Goal: Task Accomplishment & Management: Manage account settings

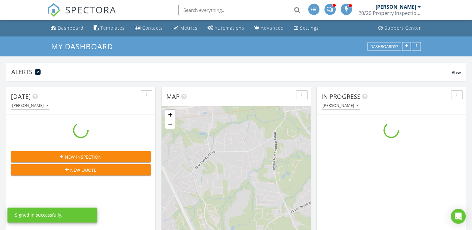
scroll to position [577, 482]
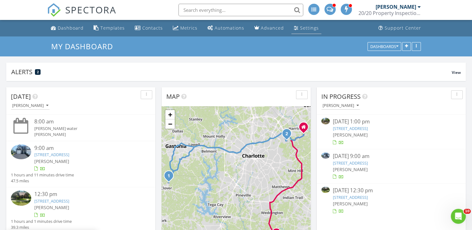
click at [296, 32] on link "Settings" at bounding box center [306, 28] width 30 height 12
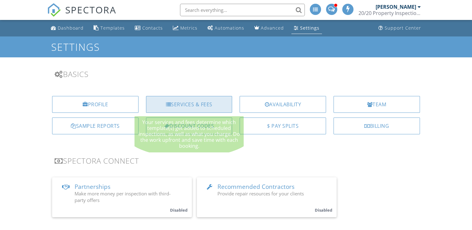
click at [187, 104] on div "Services & Fees" at bounding box center [189, 104] width 86 height 17
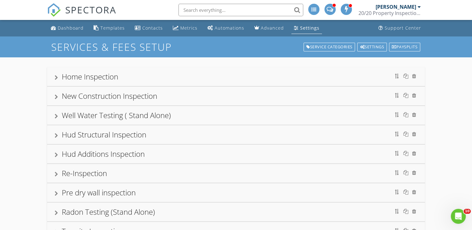
click at [69, 78] on div "Home Inspection" at bounding box center [90, 76] width 56 height 10
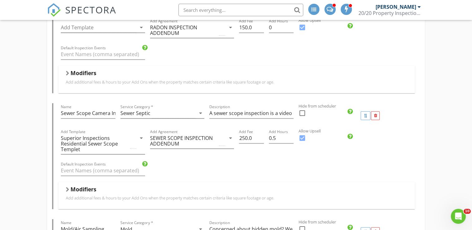
scroll to position [287, 0]
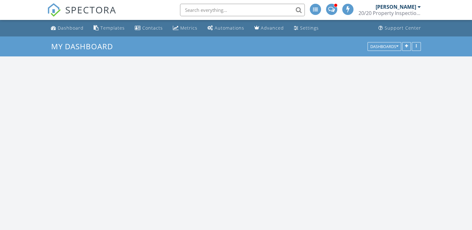
scroll to position [577, 482]
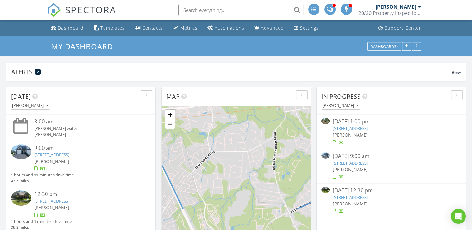
click at [397, 12] on div "20/20 Property Inspections" at bounding box center [389, 13] width 62 height 6
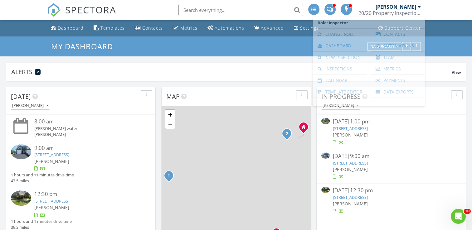
scroll to position [0, 0]
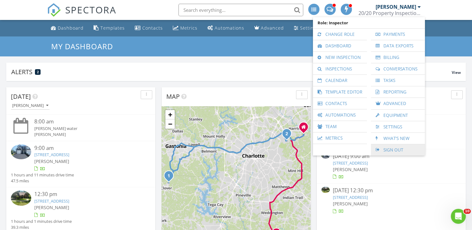
click at [393, 149] on link "Sign Out" at bounding box center [398, 149] width 48 height 11
